Goal: Task Accomplishment & Management: Manage account settings

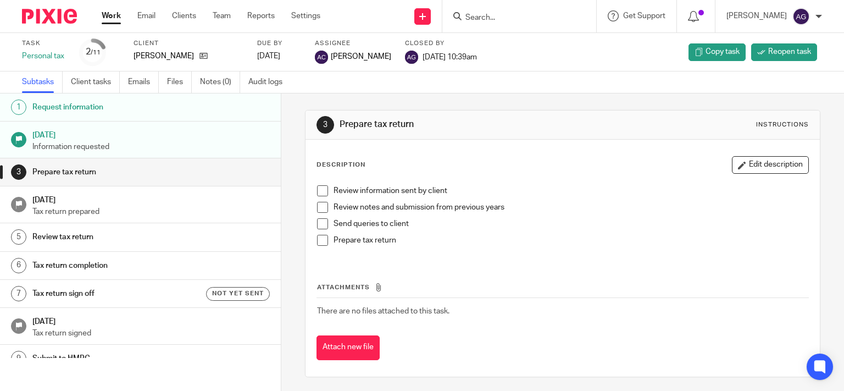
drag, startPoint x: 0, startPoint y: 0, endPoint x: 532, endPoint y: 15, distance: 532.6
click at [532, 15] on input "Search" at bounding box center [513, 18] width 99 height 10
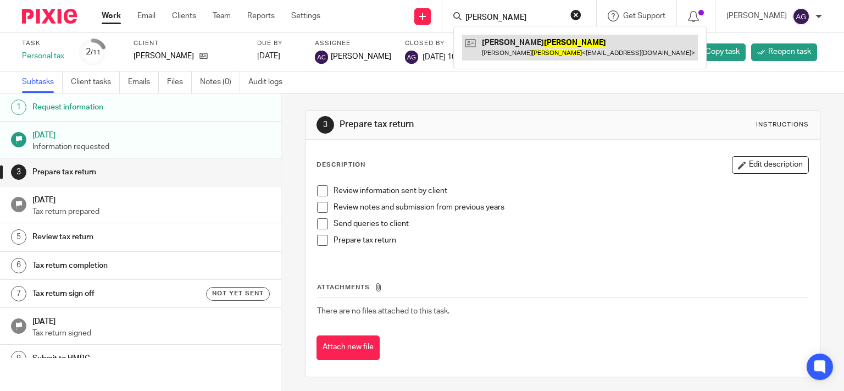
type input "stevenson"
click at [543, 45] on link at bounding box center [580, 47] width 236 height 25
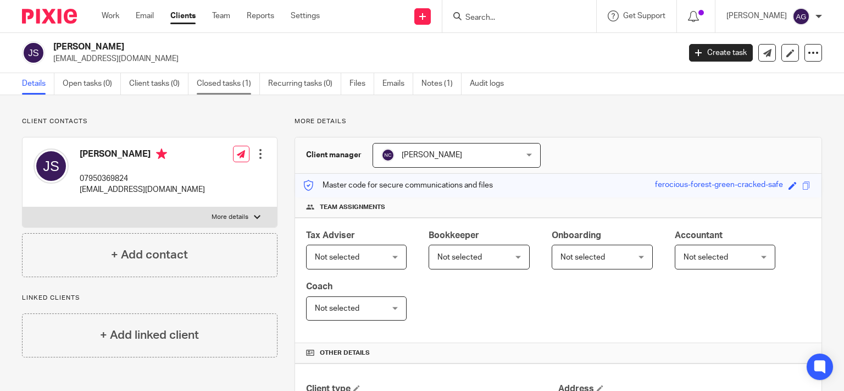
click at [230, 85] on link "Closed tasks (1)" at bounding box center [228, 83] width 63 height 21
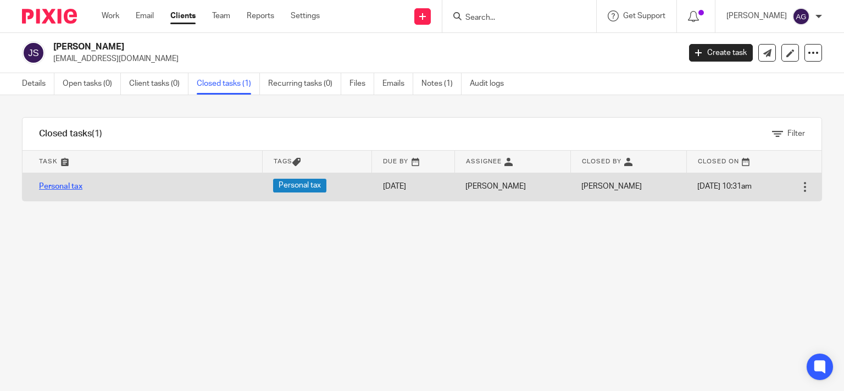
click at [57, 185] on link "Personal tax" at bounding box center [60, 186] width 43 height 8
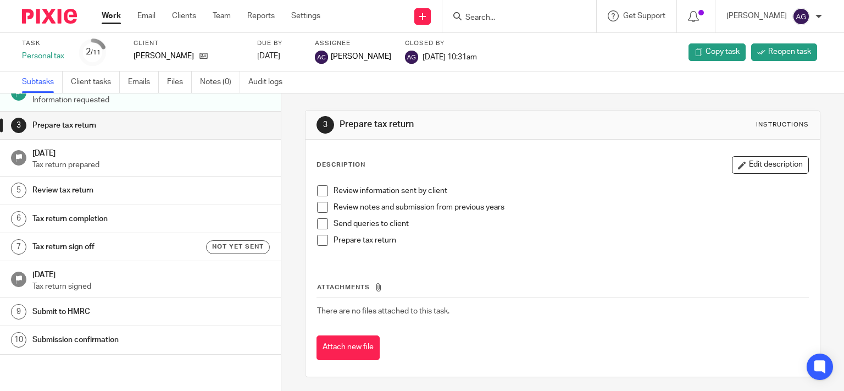
scroll to position [70, 0]
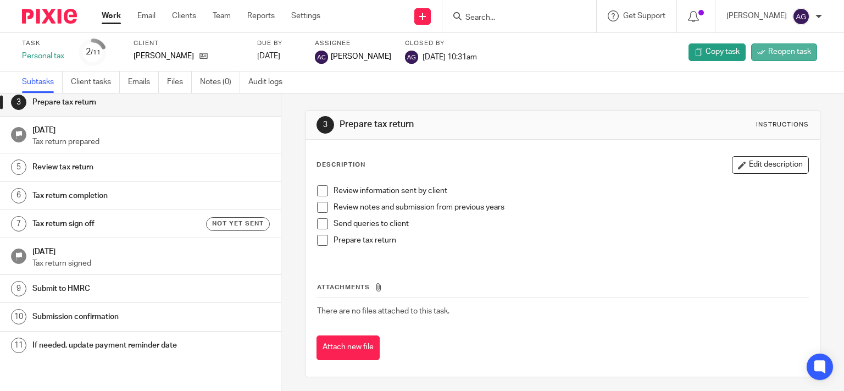
click at [771, 51] on span "Reopen task" at bounding box center [789, 51] width 43 height 11
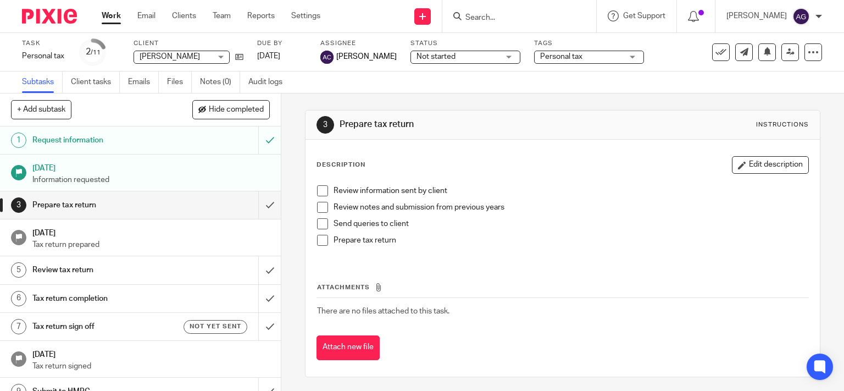
click at [529, 13] on input "Search" at bounding box center [513, 18] width 99 height 10
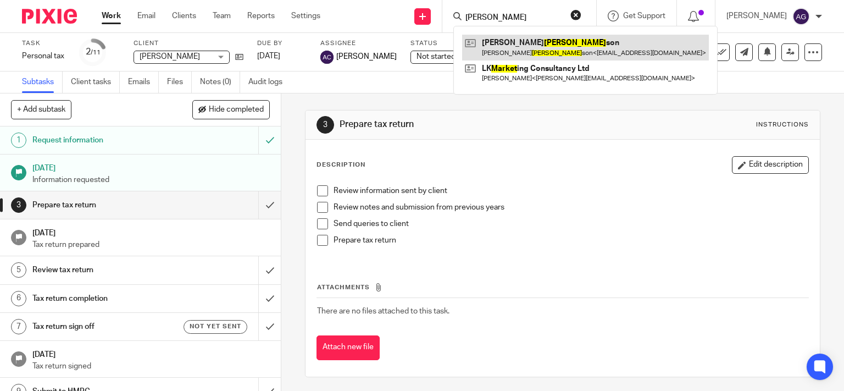
type input "[PERSON_NAME]"
click at [544, 46] on link at bounding box center [585, 47] width 247 height 25
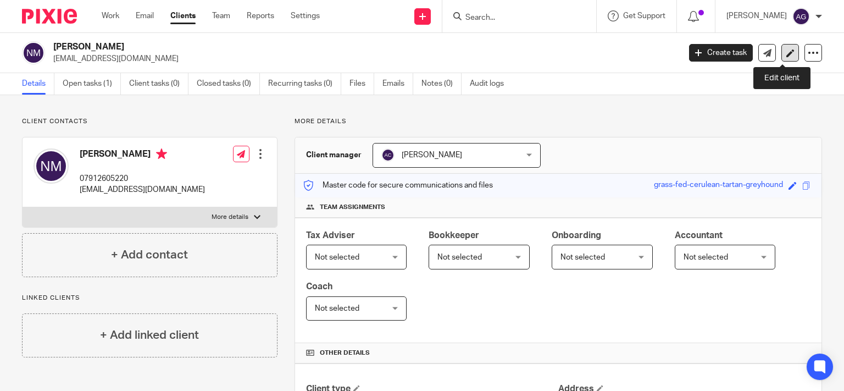
click at [789, 54] on link at bounding box center [790, 53] width 18 height 18
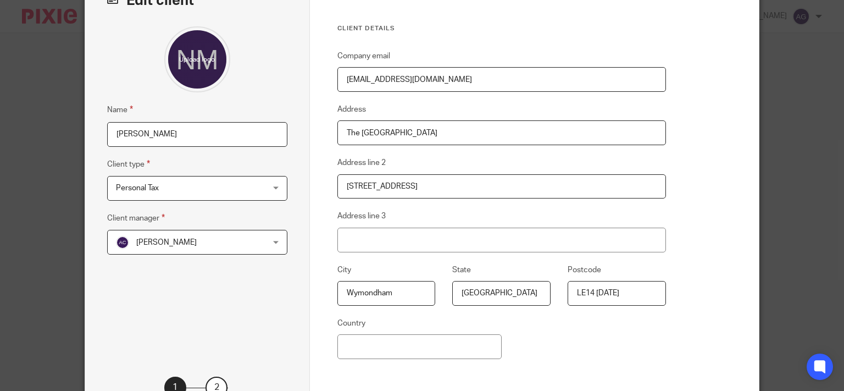
scroll to position [175, 0]
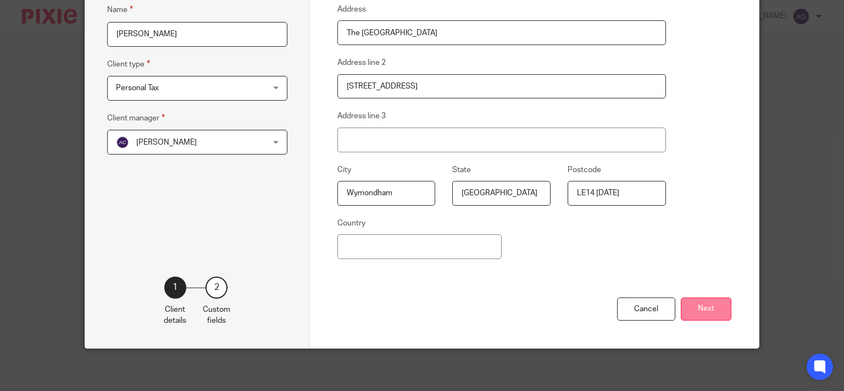
click at [704, 310] on button "Next" at bounding box center [706, 309] width 51 height 24
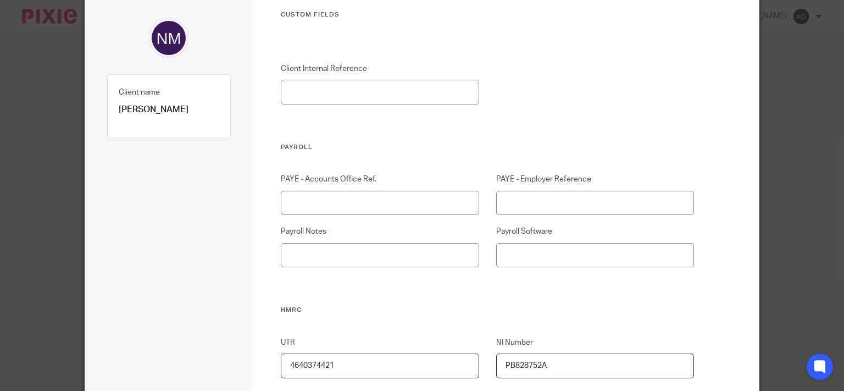
scroll to position [0, 0]
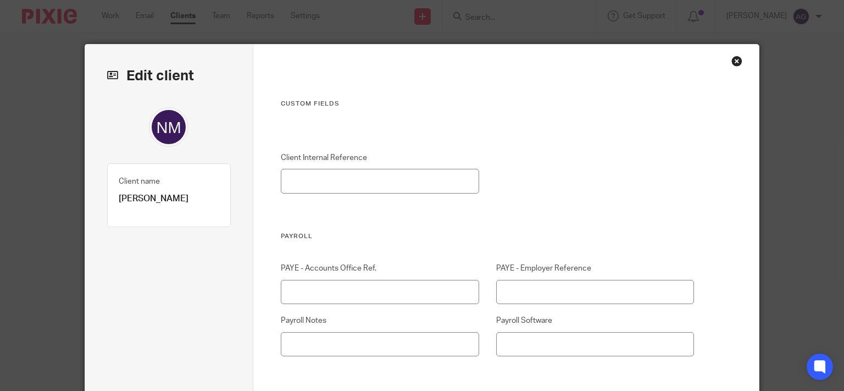
click at [736, 63] on div "Close this dialog window" at bounding box center [736, 60] width 11 height 11
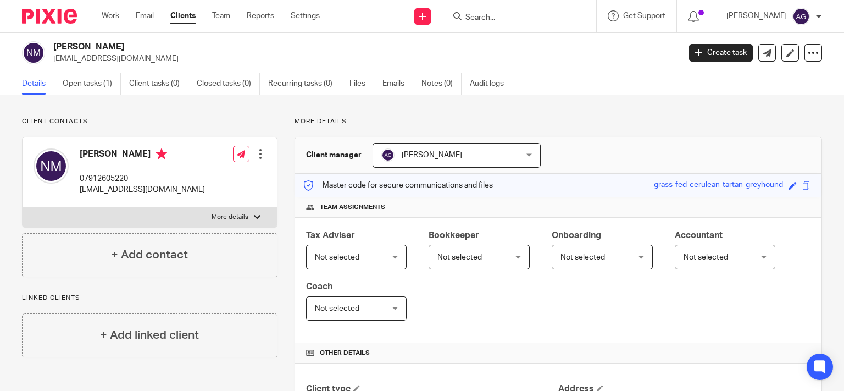
click at [519, 15] on input "Search" at bounding box center [513, 18] width 99 height 10
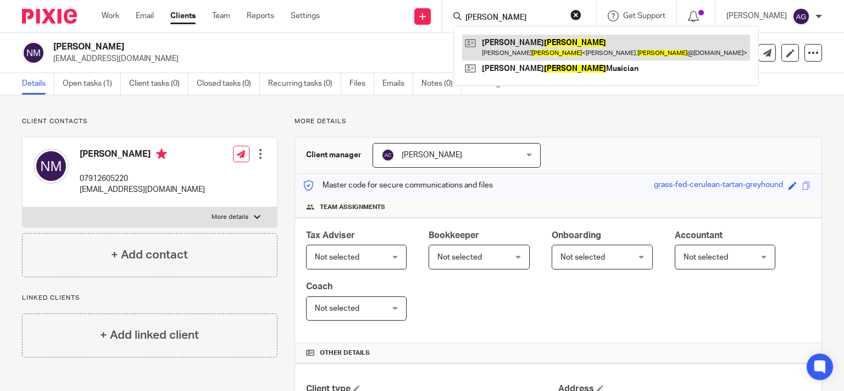
type input "[PERSON_NAME]"
click at [523, 46] on link at bounding box center [606, 47] width 288 height 25
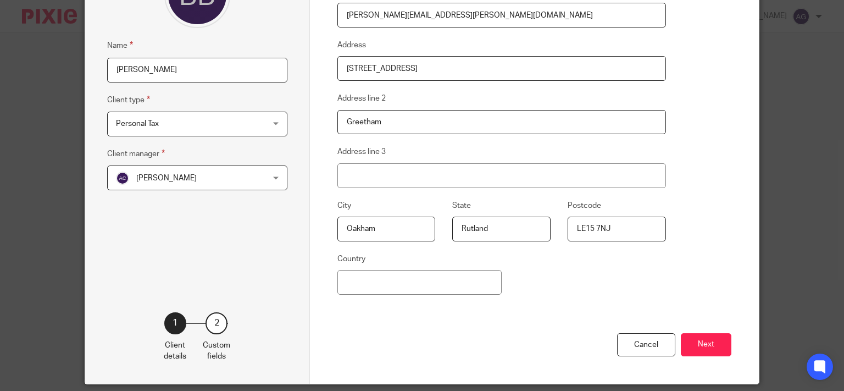
scroll to position [175, 0]
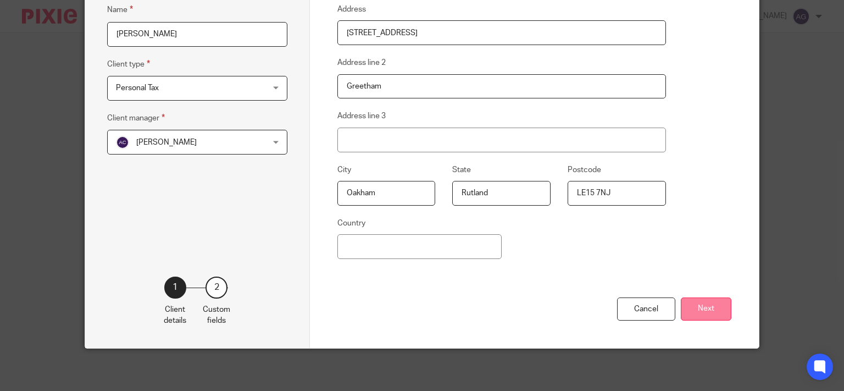
click at [706, 303] on button "Next" at bounding box center [706, 309] width 51 height 24
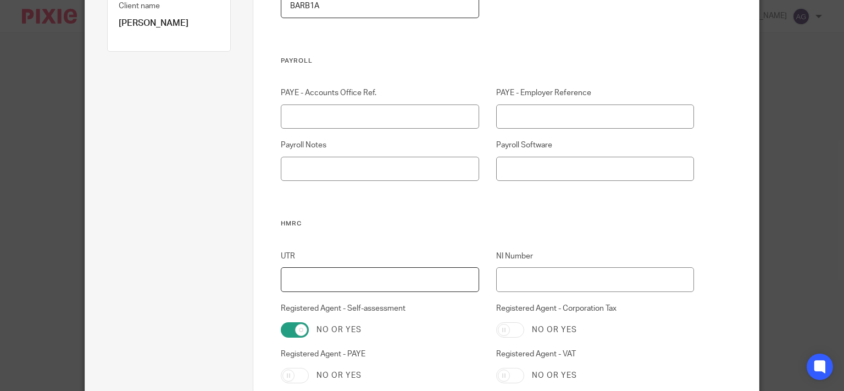
click at [403, 273] on input "UTR" at bounding box center [380, 279] width 198 height 25
type input "7820946935"
click at [536, 279] on input "NI Number" at bounding box center [595, 279] width 198 height 25
drag, startPoint x: 585, startPoint y: 279, endPoint x: 370, endPoint y: 248, distance: 216.5
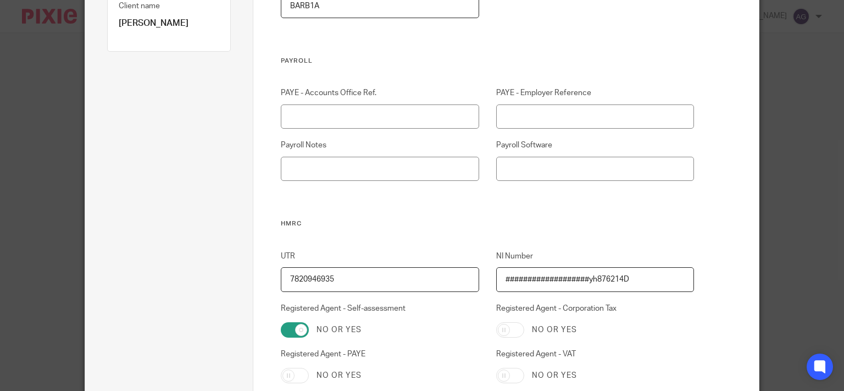
click at [374, 252] on div "UTR 7820946935 NI Number ###################yh876214D Registered Agent - Self-a…" at bounding box center [479, 336] width 430 height 171
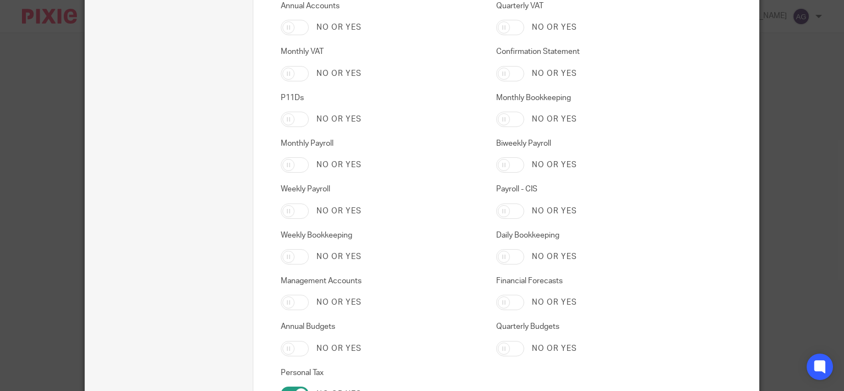
scroll to position [1859, 0]
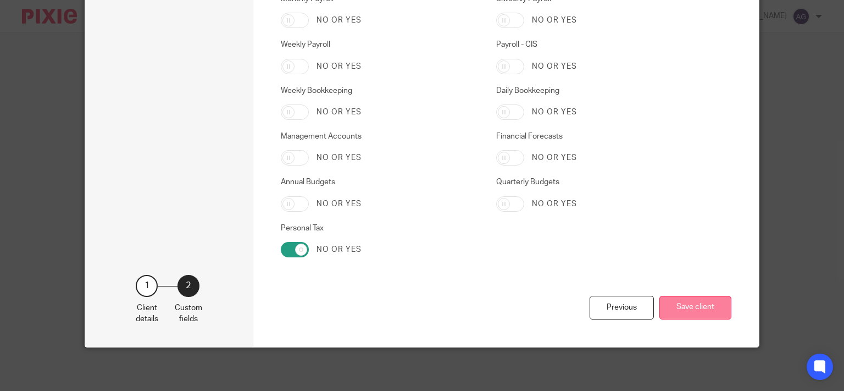
type input "YH876214D"
click at [675, 309] on button "Save client" at bounding box center [695, 308] width 72 height 24
